Goal: Use online tool/utility: Utilize a website feature to perform a specific function

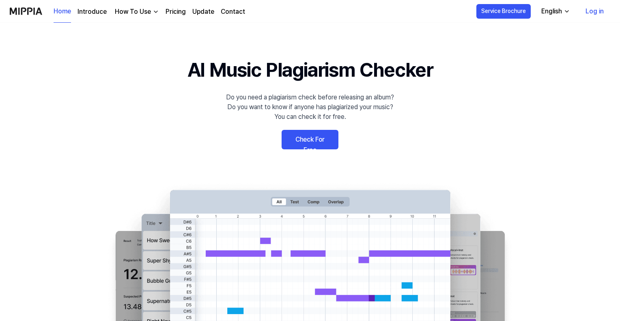
click at [598, 13] on link "Log in" at bounding box center [594, 11] width 31 height 23
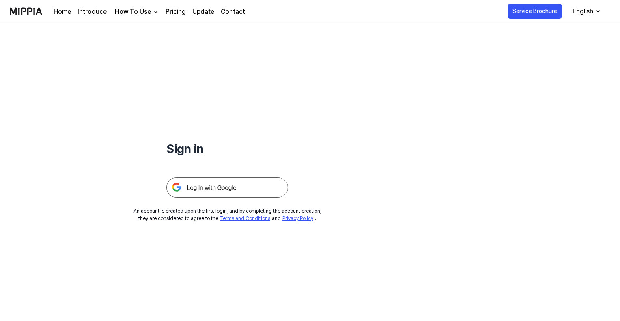
click at [252, 188] on img at bounding box center [227, 187] width 122 height 20
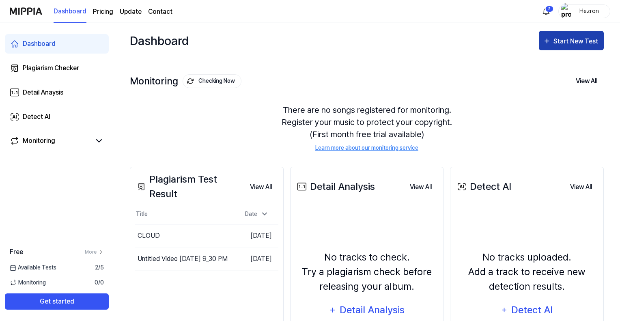
click at [571, 39] on div "Start New Test" at bounding box center [577, 41] width 46 height 11
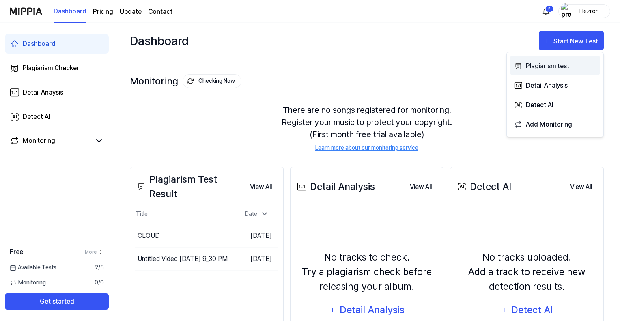
click at [546, 71] on button "Plagiarism test" at bounding box center [555, 65] width 90 height 19
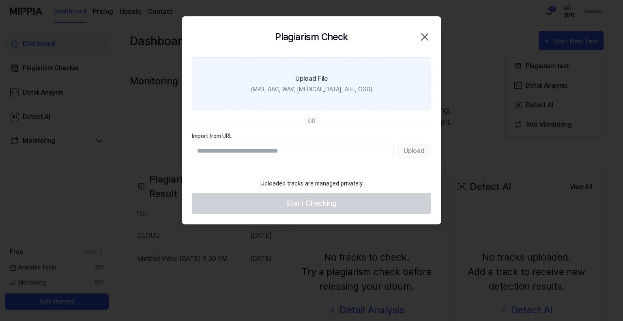
click at [307, 86] on div "(MP3, AAC, WAV, FLAC, AIFF, OGG)" at bounding box center [311, 89] width 121 height 9
click at [0, 0] on input "Upload File (MP3, AAC, WAV, FLAC, AIFF, OGG)" at bounding box center [0, 0] width 0 height 0
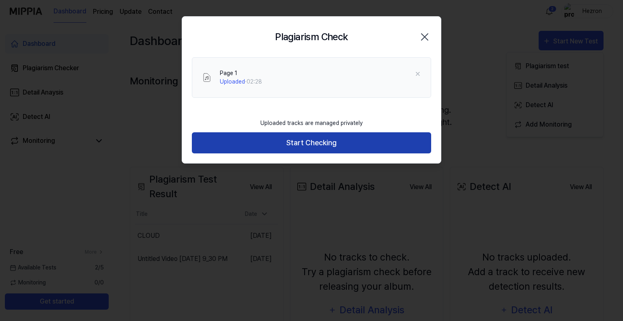
click at [331, 138] on button "Start Checking" at bounding box center [311, 143] width 239 height 22
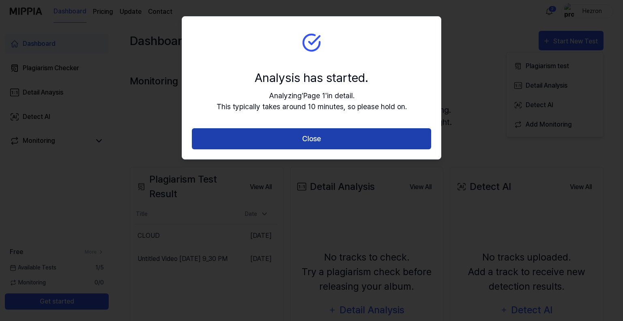
click at [367, 138] on button "Close" at bounding box center [311, 139] width 239 height 22
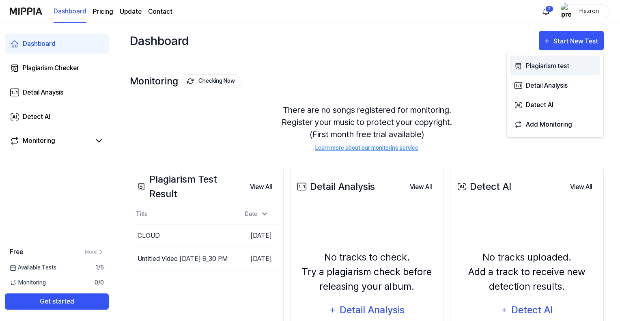
click at [560, 65] on div "Plagiarism test" at bounding box center [561, 66] width 71 height 11
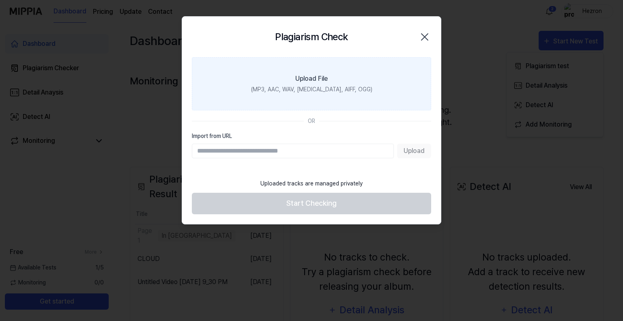
click at [309, 86] on div "(MP3, AAC, WAV, FLAC, AIFF, OGG)" at bounding box center [311, 89] width 121 height 9
click at [0, 0] on input "Upload File (MP3, AAC, WAV, FLAC, AIFF, OGG)" at bounding box center [0, 0] width 0 height 0
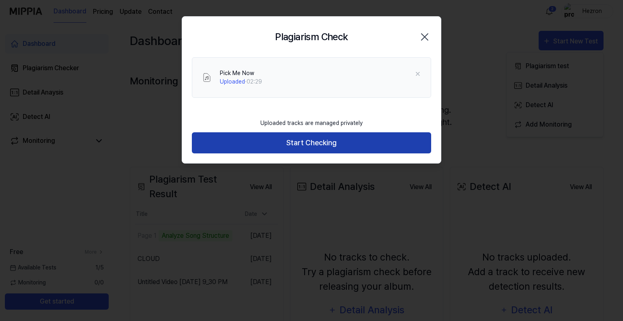
click at [321, 141] on button "Start Checking" at bounding box center [311, 143] width 239 height 22
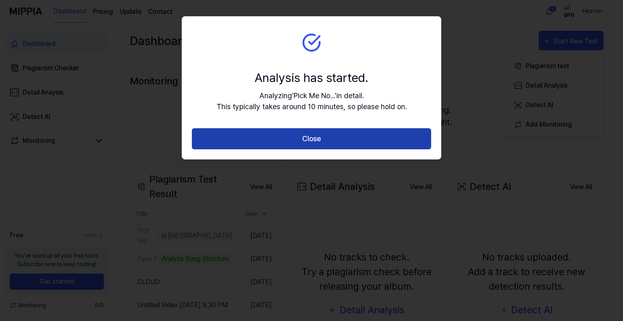
click at [315, 135] on button "Close" at bounding box center [311, 139] width 239 height 22
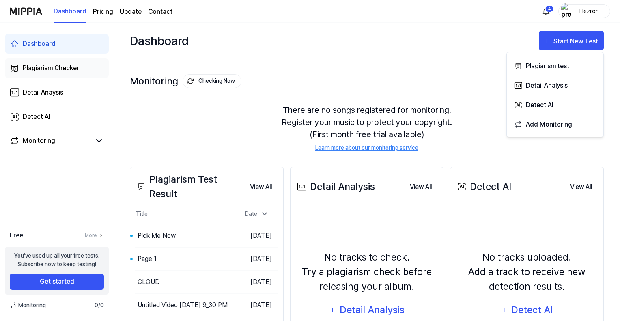
click at [58, 73] on div "Plagiarism Checker" at bounding box center [51, 68] width 56 height 10
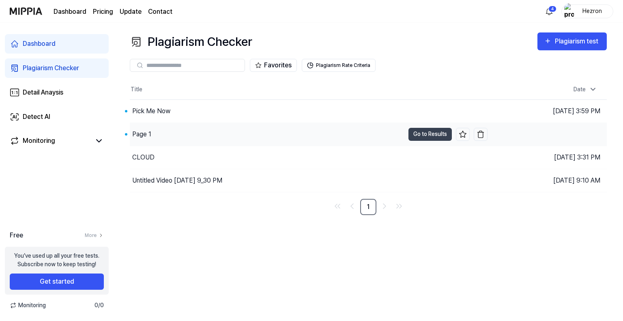
click at [171, 128] on div "Page 1" at bounding box center [267, 134] width 275 height 23
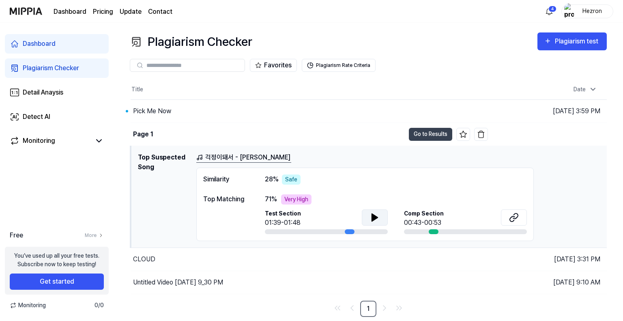
click at [379, 217] on icon at bounding box center [375, 218] width 10 height 10
click at [514, 217] on icon at bounding box center [514, 218] width 10 height 10
click at [382, 215] on button at bounding box center [375, 217] width 26 height 16
click at [439, 131] on button "Go to Results" at bounding box center [430, 134] width 43 height 13
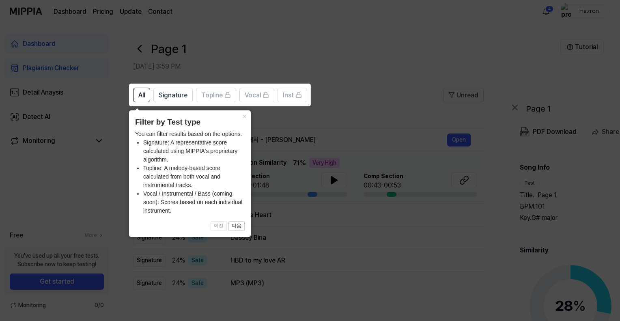
click at [326, 116] on icon at bounding box center [311, 160] width 623 height 321
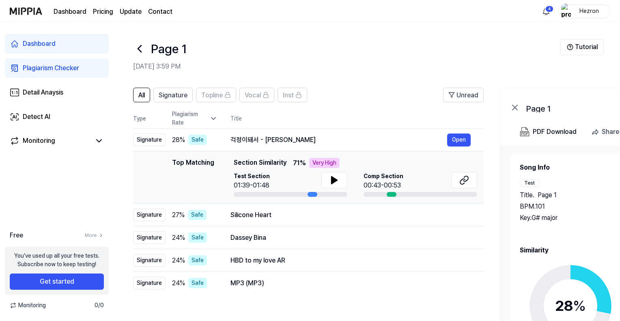
scroll to position [88, 0]
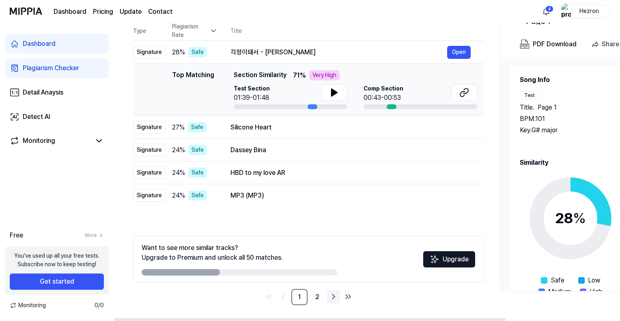
click at [333, 301] on link "Go to next page" at bounding box center [333, 296] width 13 height 13
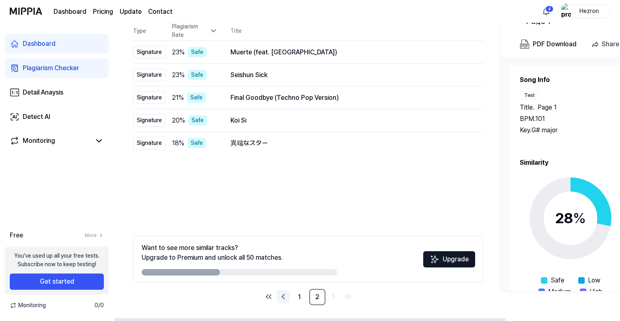
click at [285, 297] on icon "Go to previous page" at bounding box center [283, 297] width 10 height 10
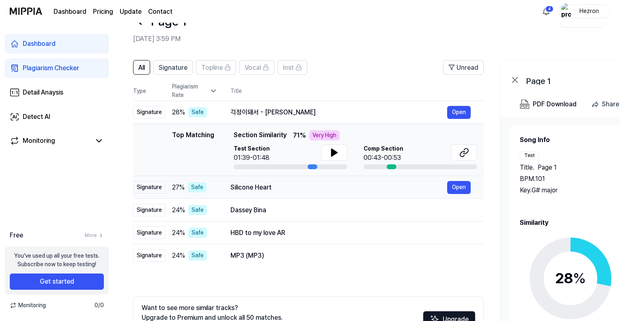
scroll to position [0, 0]
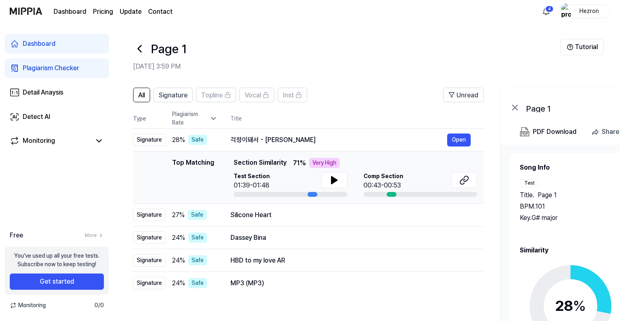
click at [139, 47] on icon at bounding box center [139, 48] width 3 height 6
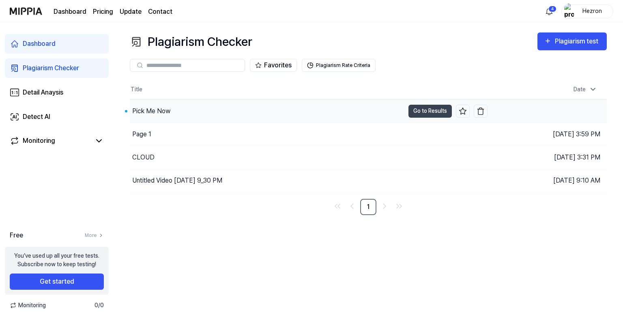
click at [180, 118] on div "Pick Me Now" at bounding box center [267, 111] width 275 height 23
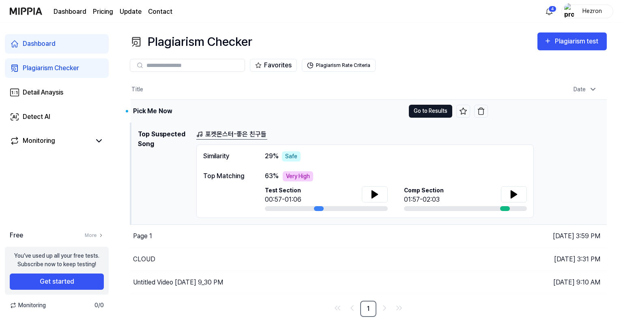
click at [434, 111] on button "Go to Results" at bounding box center [430, 111] width 43 height 13
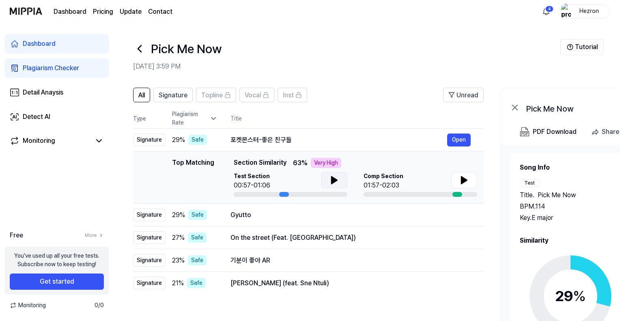
click at [333, 179] on icon at bounding box center [335, 180] width 6 height 7
click at [463, 179] on icon at bounding box center [464, 180] width 6 height 7
click at [334, 181] on icon at bounding box center [335, 180] width 6 height 7
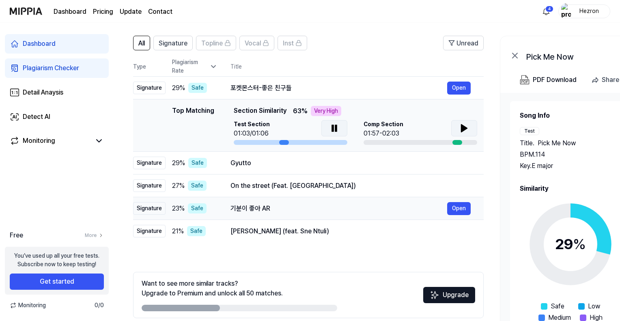
scroll to position [81, 0]
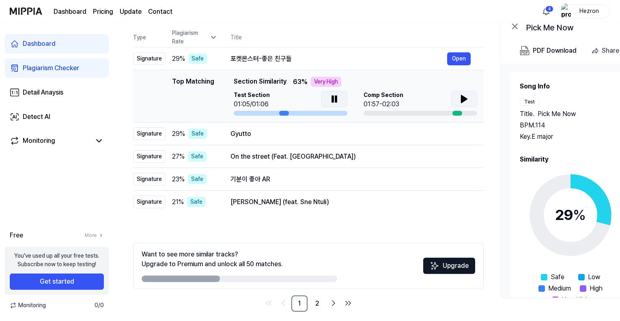
click at [463, 91] on div "Top Matching Section Similarity 63 % Very High Test Section 01:05/01:06 Comp Se…" at bounding box center [356, 96] width 244 height 39
click at [467, 99] on icon at bounding box center [464, 98] width 6 height 7
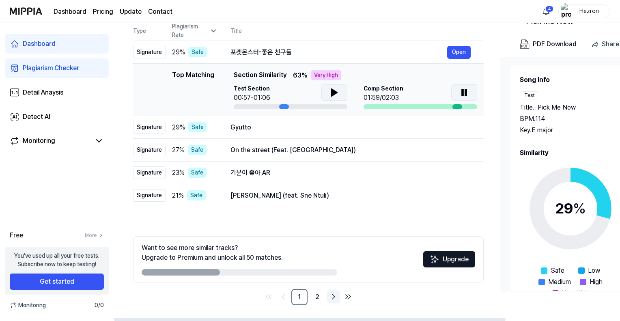
click at [334, 299] on icon "Go to next page" at bounding box center [334, 297] width 10 height 10
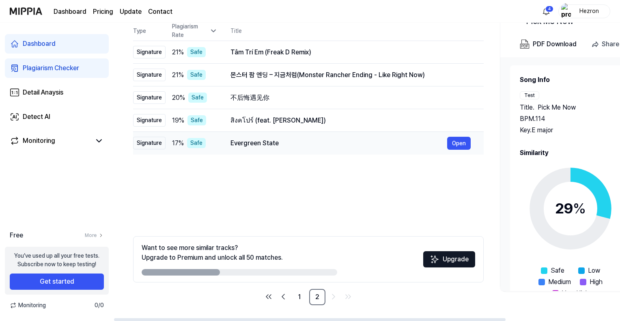
click at [314, 142] on div "Evergreen State" at bounding box center [339, 143] width 217 height 10
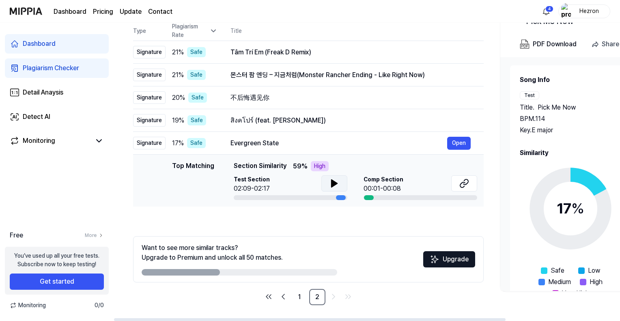
click at [334, 183] on icon at bounding box center [335, 183] width 6 height 7
click at [471, 174] on div "Top Matching Section Similarity 59 % High Test Section 02:11/02:17 Comp Section…" at bounding box center [356, 180] width 244 height 39
click at [461, 183] on icon at bounding box center [462, 184] width 5 height 5
click at [334, 182] on icon at bounding box center [335, 184] width 10 height 10
click at [154, 204] on td "Top Matching Top Matching Section Similarity 59 % High Test Section 02:09-02:17…" at bounding box center [308, 181] width 351 height 52
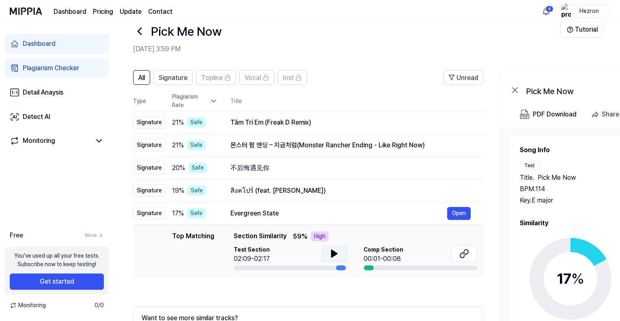
scroll to position [6, 0]
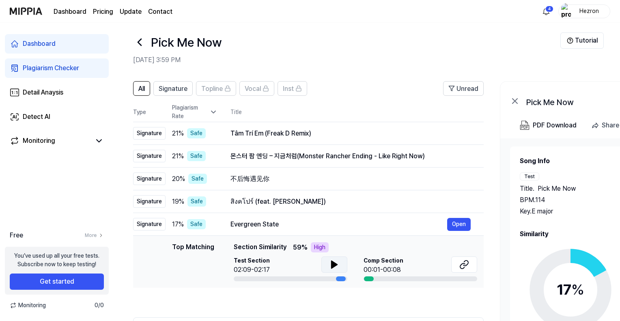
click at [138, 45] on icon at bounding box center [139, 42] width 13 height 13
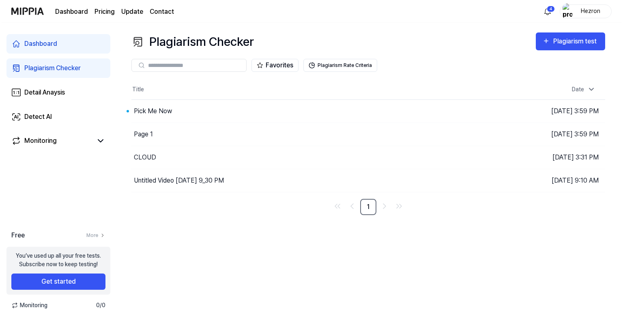
scroll to position [0, 0]
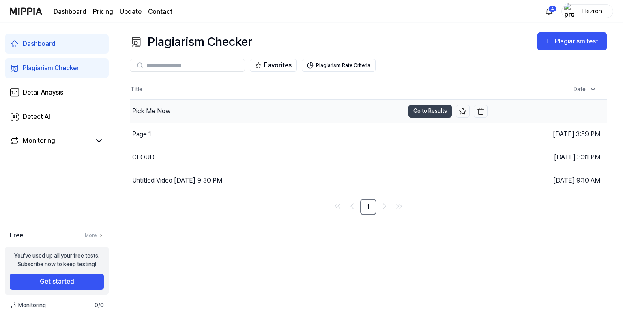
click at [239, 118] on div "Pick Me Now" at bounding box center [267, 111] width 275 height 23
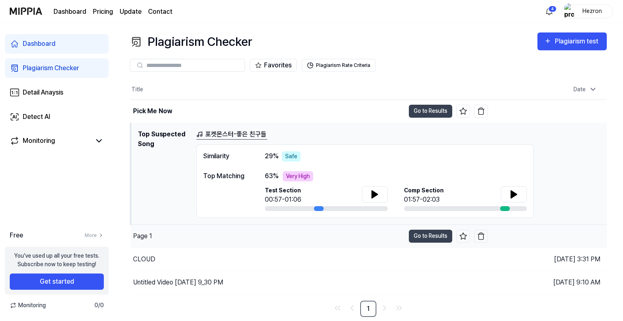
click at [212, 237] on div "Page 1" at bounding box center [268, 236] width 274 height 23
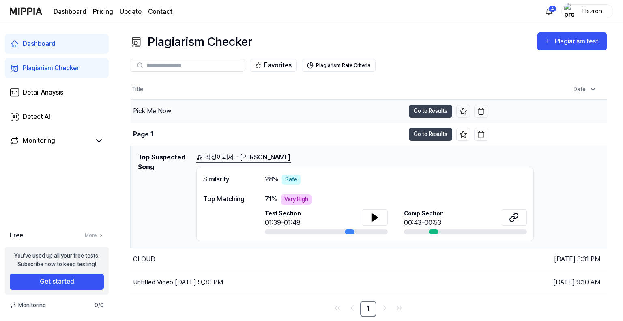
click at [209, 107] on div "Pick Me Now" at bounding box center [268, 111] width 274 height 23
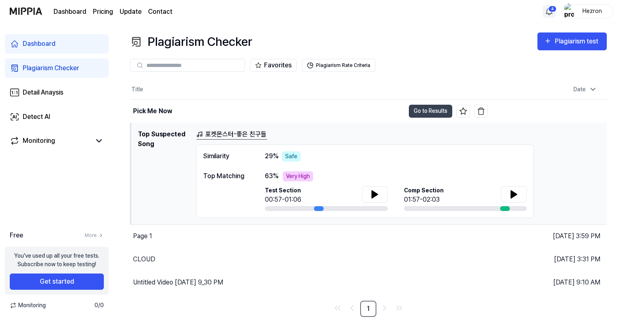
click at [549, 13] on html "Dashboard Pricing Update Contact 4 Hezron Dashboard Plagiarism Checker Detail A…" at bounding box center [311, 160] width 623 height 321
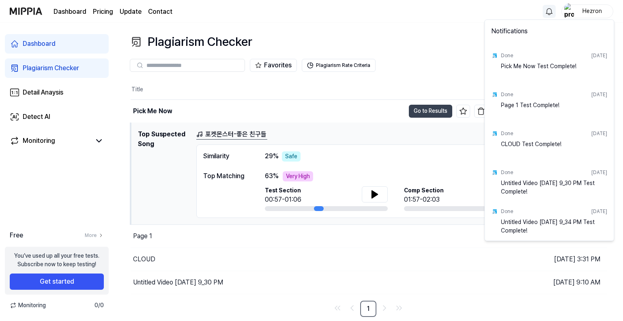
click at [549, 6] on html "Dashboard Pricing Update Contact Hezron Dashboard Plagiarism Checker Detail Ana…" at bounding box center [311, 160] width 623 height 321
